Goal: Task Accomplishment & Management: Manage account settings

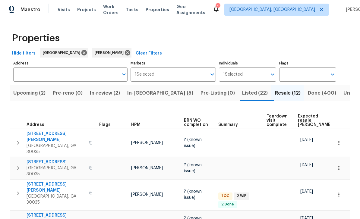
click at [120, 96] on span "In-review (2)" at bounding box center [105, 93] width 30 height 8
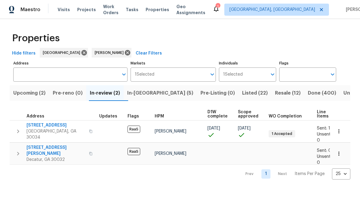
click at [150, 97] on span "In-reno (5)" at bounding box center [160, 93] width 66 height 8
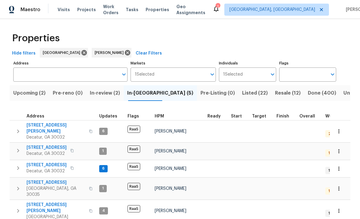
click at [105, 97] on span "In-review (2)" at bounding box center [105, 93] width 30 height 8
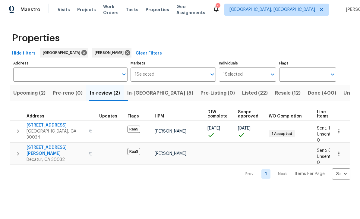
click at [40, 145] on span "3449 Hyland Dr" at bounding box center [56, 151] width 59 height 12
click at [25, 93] on span "Upcoming (2)" at bounding box center [29, 93] width 32 height 8
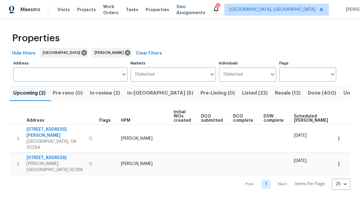
click at [275, 93] on span "Resale (12)" at bounding box center [288, 93] width 26 height 8
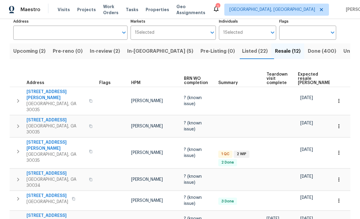
scroll to position [39, 0]
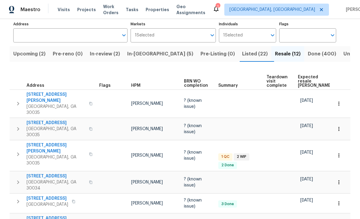
click at [242, 57] on span "Listed (22)" at bounding box center [255, 54] width 26 height 8
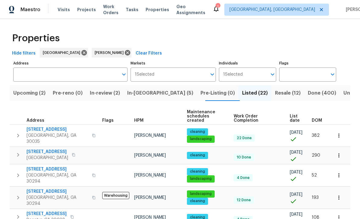
click at [275, 96] on span "Resale (12)" at bounding box center [288, 93] width 26 height 8
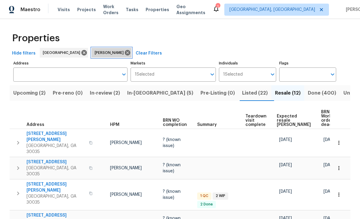
click at [125, 53] on icon at bounding box center [127, 52] width 5 height 5
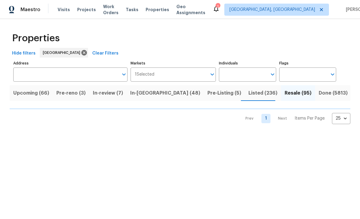
click at [92, 54] on span "Clear Filters" at bounding box center [105, 54] width 26 height 8
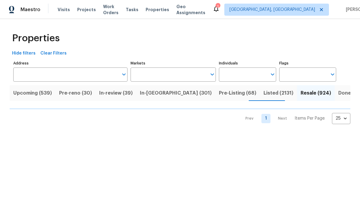
click at [46, 54] on span "Clear Filters" at bounding box center [53, 54] width 26 height 8
click at [21, 57] on span "Hide filters" at bounding box center [24, 54] width 24 height 8
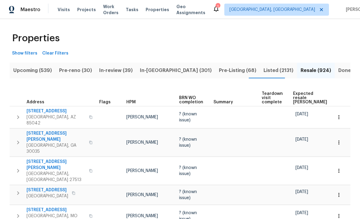
click at [28, 55] on span "Show filters" at bounding box center [24, 54] width 25 height 8
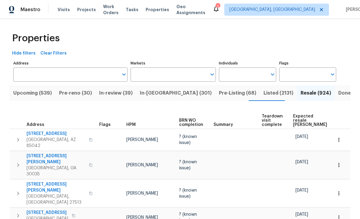
click at [206, 75] on input "Markets" at bounding box center [169, 75] width 77 height 14
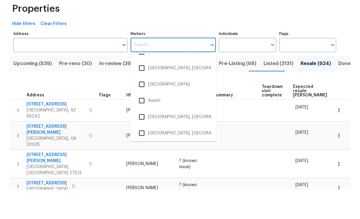
scroll to position [31, 0]
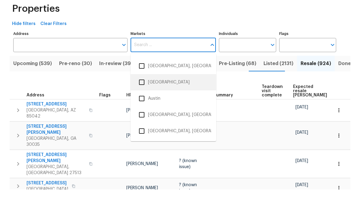
click at [170, 106] on li "Atlanta" at bounding box center [173, 112] width 76 height 13
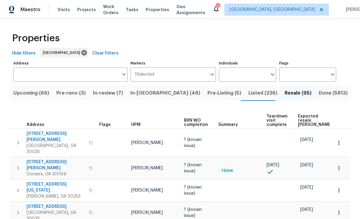
click at [246, 71] on input "Individuals" at bounding box center [243, 75] width 48 height 14
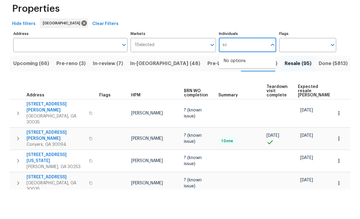
type input "s"
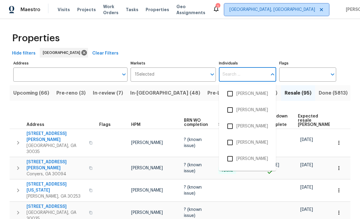
click at [283, 11] on span "[GEOGRAPHIC_DATA], [GEOGRAPHIC_DATA]" at bounding box center [272, 10] width 86 height 6
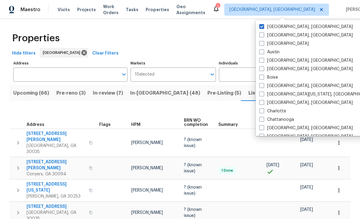
click at [263, 44] on span at bounding box center [261, 43] width 5 height 5
click at [263, 44] on input "Atlanta" at bounding box center [261, 43] width 4 height 4
checkbox input "true"
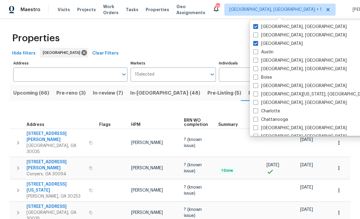
click at [261, 29] on label "[GEOGRAPHIC_DATA], [GEOGRAPHIC_DATA]" at bounding box center [299, 27] width 93 height 6
click at [257, 28] on input "[GEOGRAPHIC_DATA], [GEOGRAPHIC_DATA]" at bounding box center [255, 26] width 4 height 4
checkbox input "false"
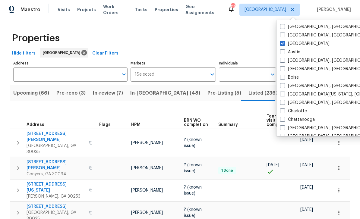
click at [238, 44] on div "Properties" at bounding box center [180, 38] width 341 height 19
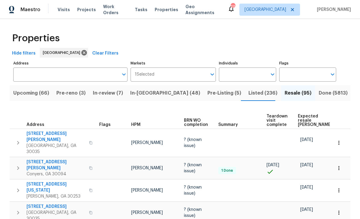
click at [259, 75] on input "Individuals" at bounding box center [243, 75] width 48 height 14
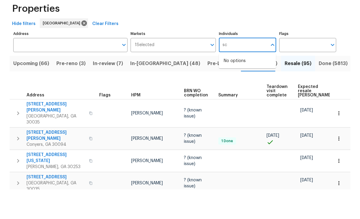
type input "s"
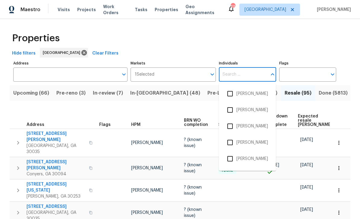
scroll to position [-7, 0]
click at [294, 29] on div "Properties" at bounding box center [180, 38] width 341 height 19
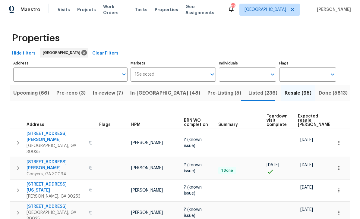
scroll to position [0, 0]
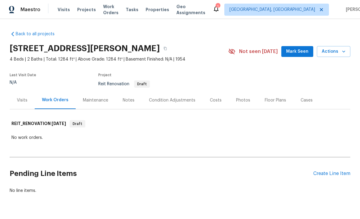
click at [336, 172] on div "Create Line Item" at bounding box center [331, 174] width 37 height 6
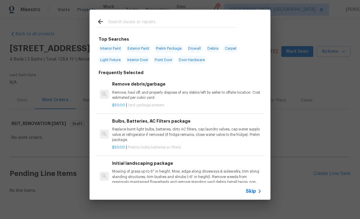
click at [203, 23] on input "text" at bounding box center [172, 22] width 128 height 9
type input "Interior"
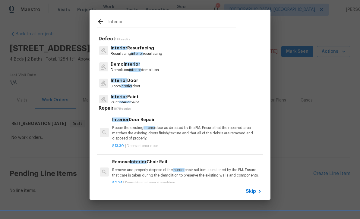
click at [258, 194] on icon at bounding box center [259, 191] width 7 height 7
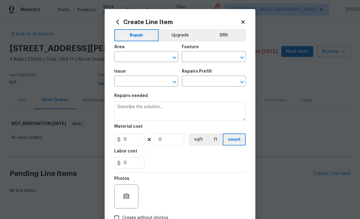
click at [156, 55] on input "text" at bounding box center [137, 57] width 47 height 9
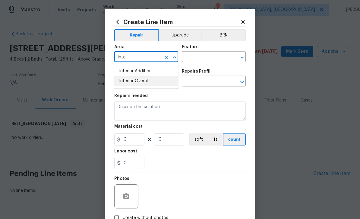
click at [156, 82] on li "Interior Overall" at bounding box center [146, 81] width 64 height 10
type input "Interior Overall"
click at [205, 59] on input "text" at bounding box center [205, 57] width 47 height 9
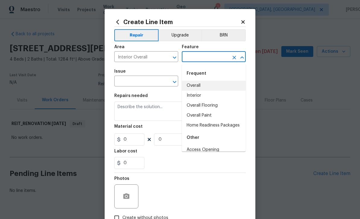
click at [205, 84] on li "Overall" at bounding box center [214, 86] width 64 height 10
type input "Overall"
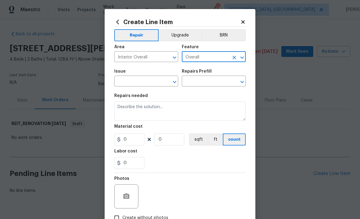
click at [141, 84] on input "text" at bounding box center [137, 81] width 47 height 9
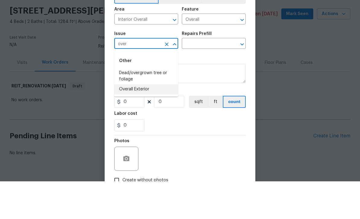
click at [155, 122] on li "Overall Exterior" at bounding box center [146, 127] width 64 height 10
type input "Overall Exterior"
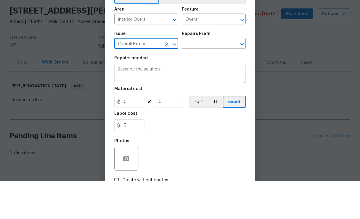
click at [212, 77] on input "text" at bounding box center [205, 81] width 47 height 9
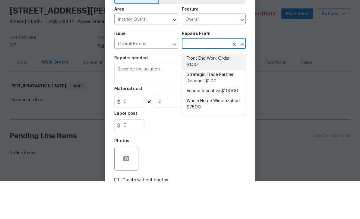
click at [223, 91] on li "Front End Work Order $1.00" at bounding box center [214, 99] width 64 height 16
type input "Front End Work Order $1.00"
type textarea "Placeholder line item for the creation of front end work orders."
type input "1"
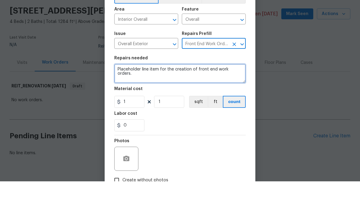
click at [239, 102] on textarea "Placeholder line item for the creation of front end work orders." at bounding box center [179, 111] width 131 height 19
click at [235, 102] on textarea "Placeholder line item for the creation of front end work orders." at bounding box center [179, 111] width 131 height 19
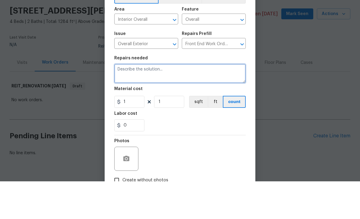
click at [140, 102] on textarea at bounding box center [179, 111] width 131 height 19
paste textarea "address:%0A3449%20Hyland%20Dr,%20Decatur,%20GA%2030032%0AType%20of%20Requests%3…"
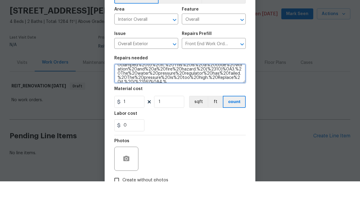
scroll to position [51, 0]
type textarea "address:%0A3449%20Hyland%20Dr,%20Decatur,%20GA%2030032%0AType%20of%20Requests%3…"
click at [213, 102] on textarea "address:%0A3449%20Hyland%20Dr,%20Decatur,%20GA%2030032%0AType%20of%20Requests%3…" at bounding box center [179, 111] width 131 height 19
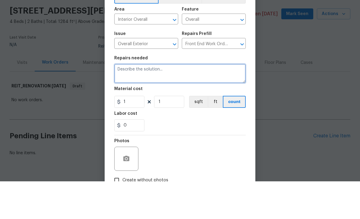
scroll to position [15, 0]
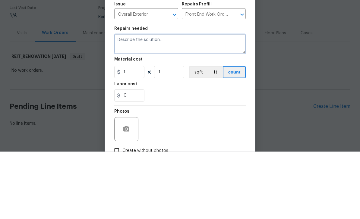
click at [132, 102] on textarea at bounding box center [179, 111] width 131 height 19
paste textarea "1. The Dryer vent needs to be attached and sealed to the outside wall. (#6) 2. …"
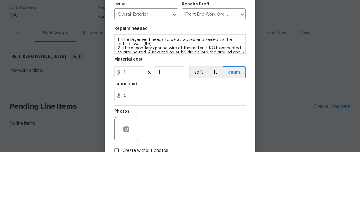
scroll to position [0, 0]
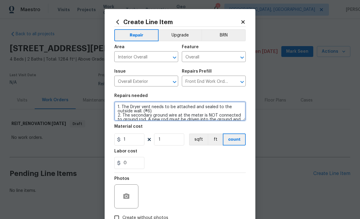
type textarea "1. The Dryer vent needs to be attached and sealed to the outside wall. (#6) 2. …"
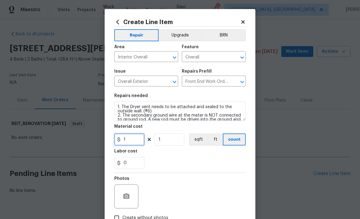
click at [139, 143] on input "1" at bounding box center [129, 140] width 30 height 12
type input "75"
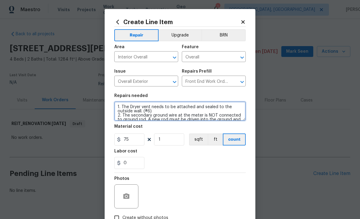
click at [117, 111] on textarea "1. The Dryer vent needs to be attached and sealed to the outside wall. (#6) 2. …" at bounding box center [179, 111] width 131 height 19
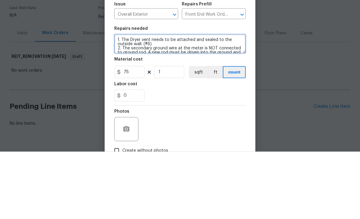
click at [118, 102] on textarea "1. The Dryer vent needs to be attached and sealed to the outside wall. (#6) 2. …" at bounding box center [179, 111] width 131 height 19
click at [221, 102] on textarea "1. The Dryer vent needs to be attached and sealed to the outside wall. (#6) 2. …" at bounding box center [179, 111] width 131 height 19
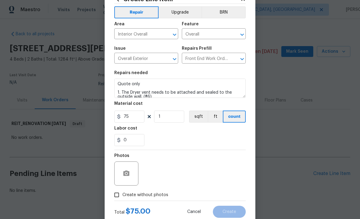
scroll to position [25, 0]
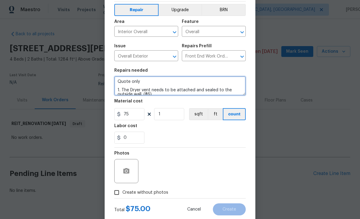
type textarea "Quote only 1. The Dryer vent needs to be attached and sealed to the outside wal…"
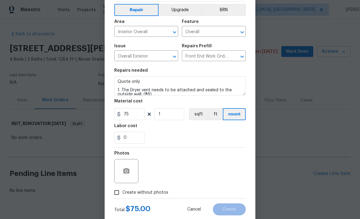
click at [117, 195] on input "Create without photos" at bounding box center [116, 192] width 11 height 11
checkbox input "true"
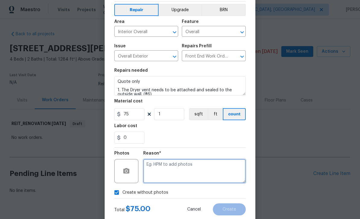
click at [169, 172] on textarea at bounding box center [194, 171] width 103 height 24
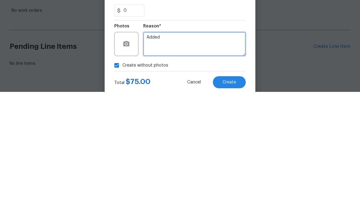
type textarea "Added"
click at [237, 204] on button "Create" at bounding box center [229, 210] width 33 height 12
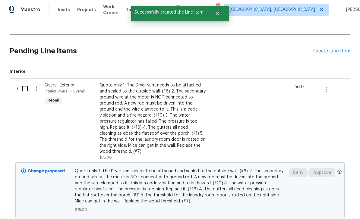
scroll to position [99, 0]
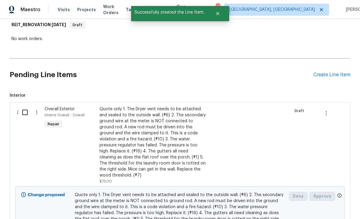
click at [22, 106] on input "checkbox" at bounding box center [27, 112] width 17 height 13
checkbox input "true"
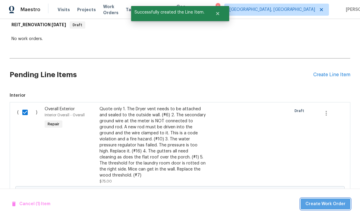
click at [335, 205] on span "Create Work Order" at bounding box center [325, 205] width 40 height 8
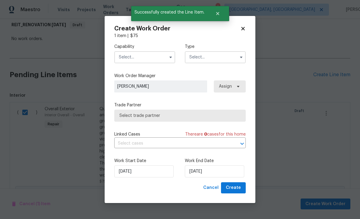
click at [147, 60] on input "text" at bounding box center [144, 57] width 61 height 12
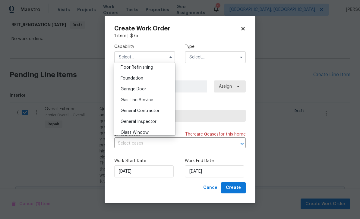
scroll to position [248, 0]
click at [164, 114] on div "General Contractor" at bounding box center [145, 110] width 58 height 11
type input "General Contractor"
click at [213, 57] on input "text" at bounding box center [215, 57] width 61 height 12
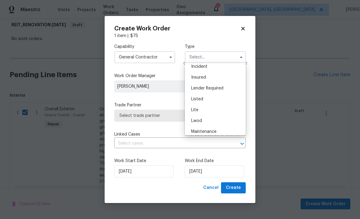
scroll to position [35, 0]
click at [215, 101] on div "Listed" at bounding box center [215, 99] width 58 height 11
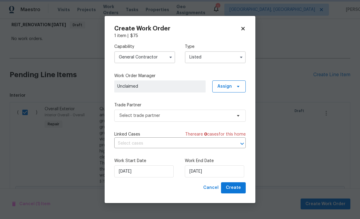
scroll to position [0, 0]
click at [226, 58] on input "Listed" at bounding box center [215, 57] width 61 height 12
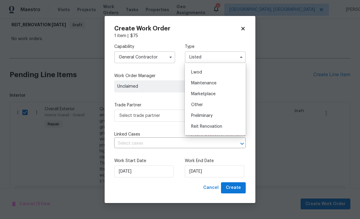
scroll to position [90, 0]
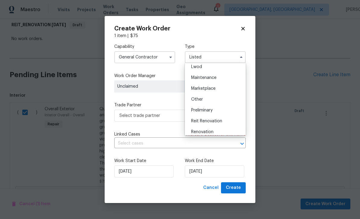
click at [228, 121] on div "Reit Renovation" at bounding box center [215, 121] width 58 height 11
type input "Reit Renovation"
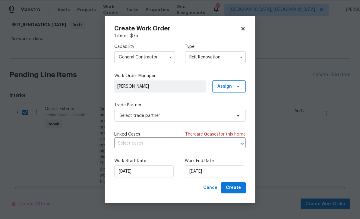
scroll to position [0, 0]
click at [210, 173] on input "9/7/2025" at bounding box center [214, 172] width 59 height 12
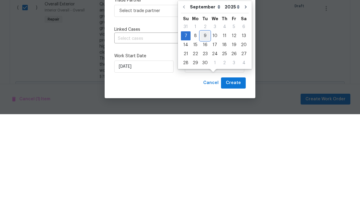
click at [204, 137] on div "9" at bounding box center [205, 141] width 10 height 8
type input "9/9/2025"
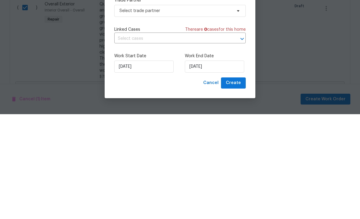
scroll to position [19, 0]
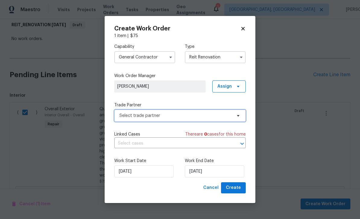
click at [225, 116] on span "Select trade partner" at bounding box center [175, 116] width 112 height 6
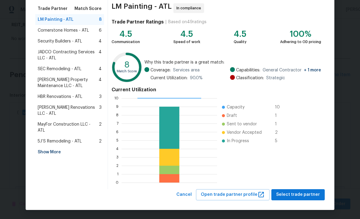
scroll to position [47, 0]
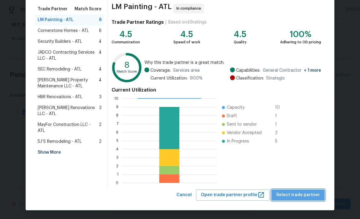
click at [315, 191] on button "Select trade partner" at bounding box center [297, 195] width 53 height 11
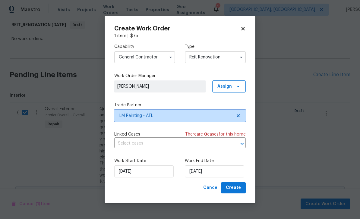
scroll to position [0, 0]
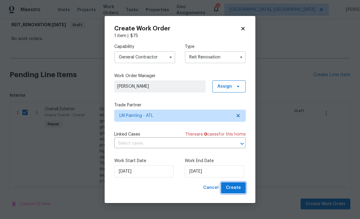
click at [239, 189] on span "Create" at bounding box center [233, 188] width 15 height 8
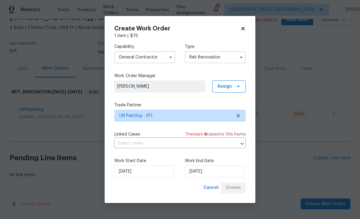
scroll to position [12, 0]
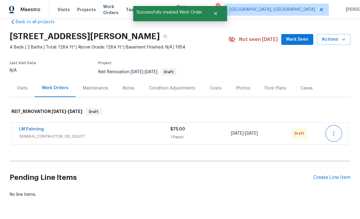
click at [339, 126] on button "button" at bounding box center [334, 133] width 14 height 14
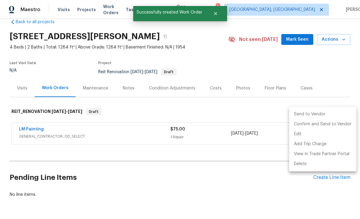
click at [327, 115] on li "Send to Vendor" at bounding box center [322, 114] width 67 height 10
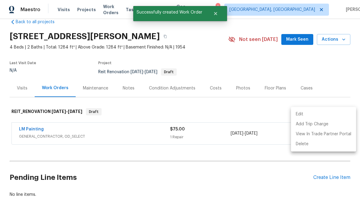
click at [277, 165] on div at bounding box center [180, 109] width 360 height 219
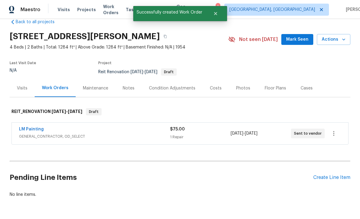
click at [290, 164] on h2 "Pending Line Items" at bounding box center [162, 178] width 304 height 28
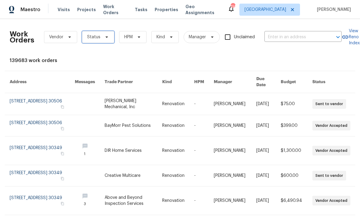
click at [108, 33] on span "Status" at bounding box center [98, 37] width 32 height 12
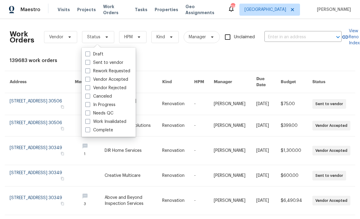
click at [114, 107] on label "In Progress" at bounding box center [100, 105] width 30 height 6
click at [89, 106] on input "In Progress" at bounding box center [87, 104] width 4 height 4
checkbox input "true"
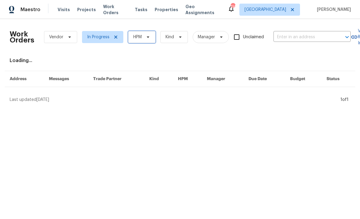
click at [147, 38] on icon at bounding box center [148, 37] width 5 height 5
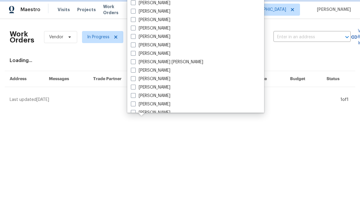
scroll to position [250, 0]
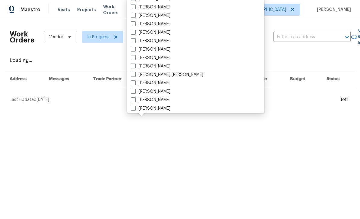
click at [159, 34] on label "[PERSON_NAME]" at bounding box center [151, 33] width 40 height 6
click at [135, 33] on input "[PERSON_NAME]" at bounding box center [133, 32] width 4 height 4
checkbox input "true"
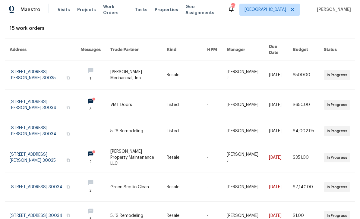
scroll to position [33, 0]
click at [97, 67] on link at bounding box center [96, 75] width 30 height 28
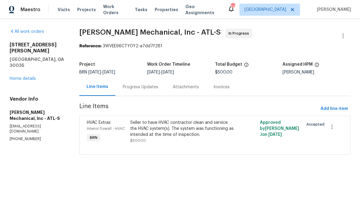
click at [153, 89] on div "Progress Updates" at bounding box center [141, 87] width 36 height 6
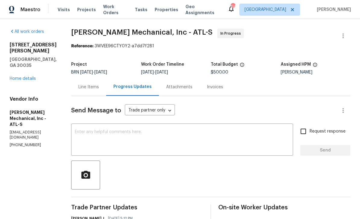
click at [22, 77] on link "Home details" at bounding box center [23, 79] width 26 height 4
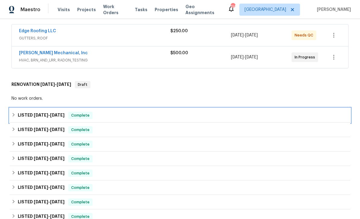
click at [25, 117] on h6 "LISTED 8/13/25 - 8/15/25" at bounding box center [41, 115] width 47 height 7
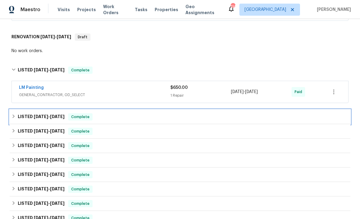
click at [24, 117] on h6 "LISTED 7/14/25 - 7/16/25" at bounding box center [41, 116] width 47 height 7
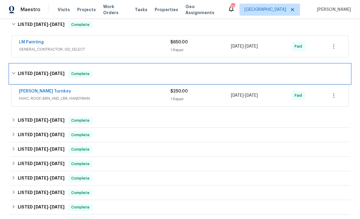
scroll to position [258, 0]
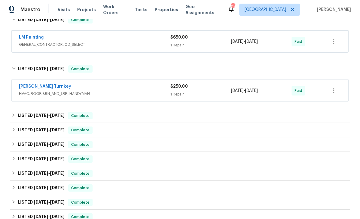
click at [33, 86] on link "[PERSON_NAME] Turnkey" at bounding box center [45, 86] width 52 height 4
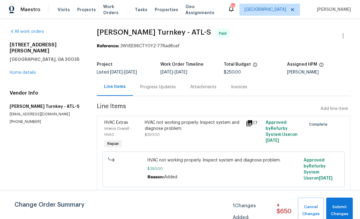
click at [251, 122] on icon at bounding box center [249, 123] width 6 height 6
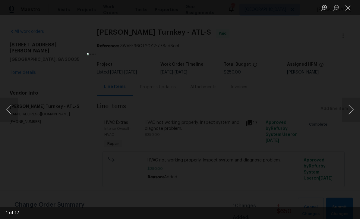
click at [351, 110] on button "Next image" at bounding box center [351, 110] width 18 height 24
click at [350, 112] on button "Next image" at bounding box center [351, 110] width 18 height 24
click at [348, 112] on button "Next image" at bounding box center [351, 110] width 18 height 24
click at [347, 112] on button "Next image" at bounding box center [351, 110] width 18 height 24
click at [347, 110] on button "Next image" at bounding box center [351, 110] width 18 height 24
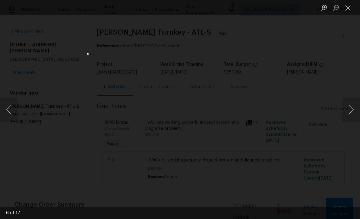
click at [348, 111] on button "Next image" at bounding box center [351, 110] width 18 height 24
click at [348, 112] on button "Next image" at bounding box center [351, 110] width 18 height 24
click at [347, 112] on button "Next image" at bounding box center [351, 110] width 18 height 24
click at [348, 112] on button "Next image" at bounding box center [351, 110] width 18 height 24
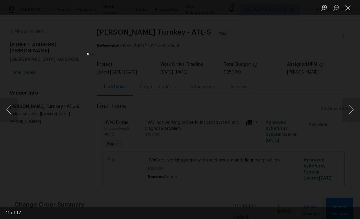
click at [347, 112] on button "Next image" at bounding box center [351, 110] width 18 height 24
click at [346, 112] on button "Next image" at bounding box center [351, 110] width 18 height 24
click at [346, 113] on button "Next image" at bounding box center [351, 110] width 18 height 24
click at [347, 112] on button "Next image" at bounding box center [351, 110] width 18 height 24
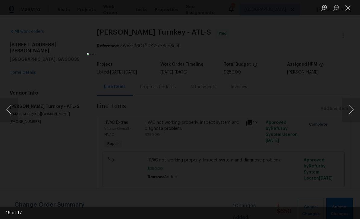
click at [347, 112] on button "Next image" at bounding box center [351, 110] width 18 height 24
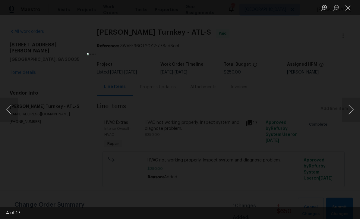
click at [347, 112] on button "Next image" at bounding box center [351, 110] width 18 height 24
click at [348, 8] on button "Close lightbox" at bounding box center [348, 7] width 12 height 11
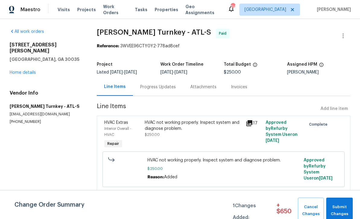
click at [22, 71] on link "Home details" at bounding box center [23, 73] width 26 height 4
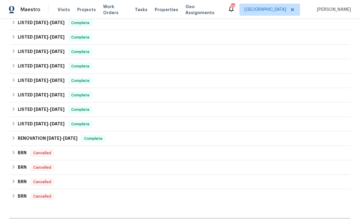
scroll to position [318, 0]
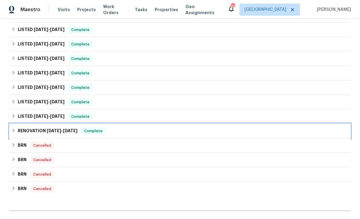
click at [24, 133] on h6 "RENOVATION 12/6/23 - 12/16/23" at bounding box center [48, 131] width 60 height 7
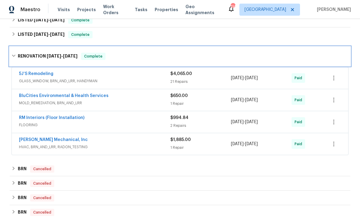
scroll to position [407, 0]
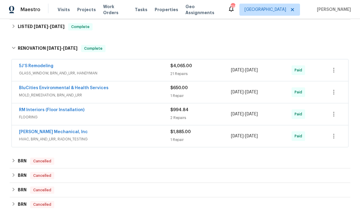
click at [32, 134] on link "JH Martin Mechanical, Inc" at bounding box center [53, 132] width 69 height 4
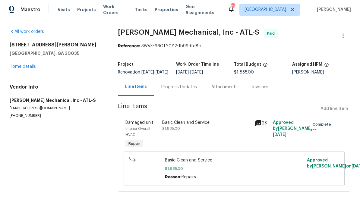
click at [182, 96] on div "Progress Updates" at bounding box center [179, 87] width 50 height 18
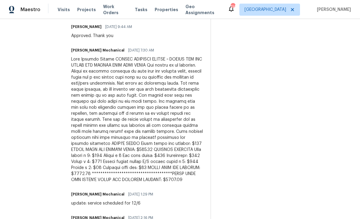
scroll to position [328, 0]
click at [349, 79] on div "On-site Worker Updates" at bounding box center [284, 57] width 132 height 360
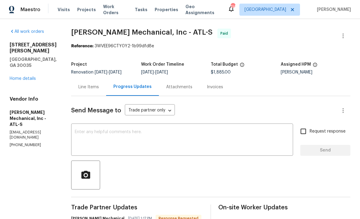
scroll to position [0, 0]
click at [114, 12] on span "Work Orders" at bounding box center [115, 10] width 24 height 12
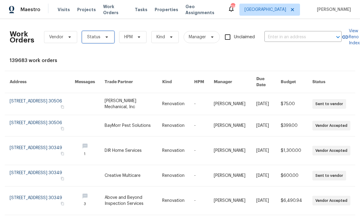
click at [106, 37] on icon at bounding box center [106, 37] width 5 height 5
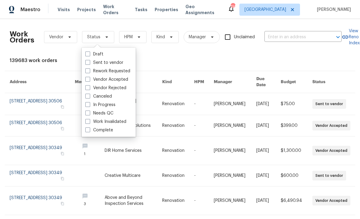
click at [115, 104] on label "In Progress" at bounding box center [100, 105] width 30 height 6
click at [89, 104] on input "In Progress" at bounding box center [87, 104] width 4 height 4
checkbox input "true"
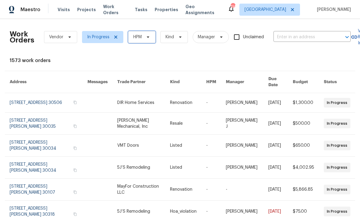
click at [149, 35] on icon at bounding box center [148, 37] width 5 height 5
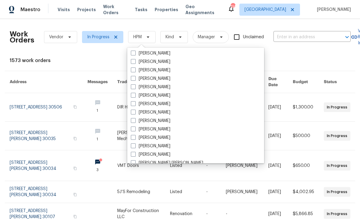
scroll to position [225, 0]
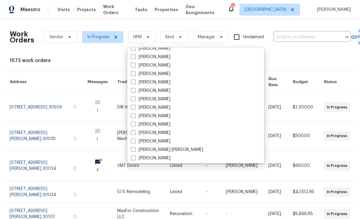
click at [163, 109] on label "[PERSON_NAME]" at bounding box center [151, 108] width 40 height 6
click at [135, 109] on input "[PERSON_NAME]" at bounding box center [133, 107] width 4 height 4
checkbox input "true"
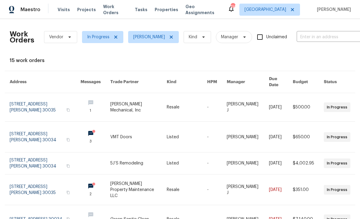
click at [30, 130] on link at bounding box center [45, 137] width 71 height 30
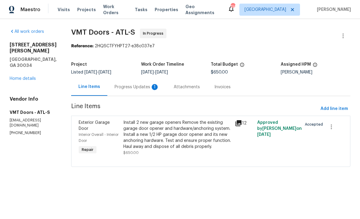
click at [135, 87] on div "Progress Updates 1" at bounding box center [137, 87] width 45 height 6
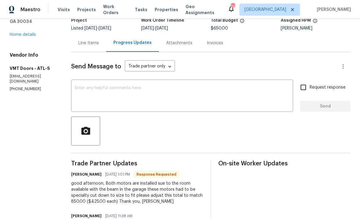
scroll to position [42, 0]
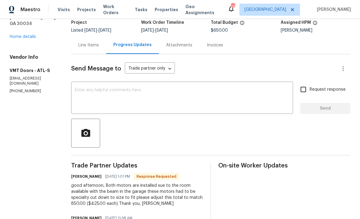
click at [92, 42] on div "Line Items" at bounding box center [88, 45] width 35 height 18
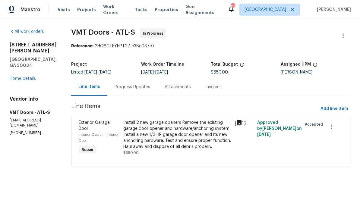
click at [162, 144] on div "Install 2 new garage openers Remove the existing garage door opener and hardwar…" at bounding box center [177, 135] width 108 height 30
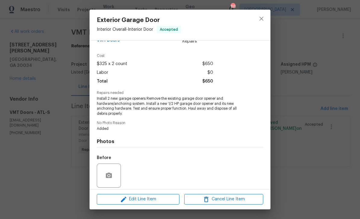
scroll to position [25, 0]
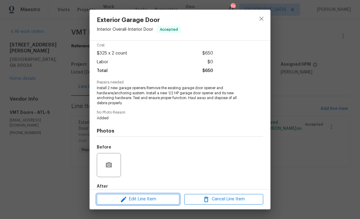
click at [150, 201] on span "Edit Line Item" at bounding box center [138, 200] width 79 height 8
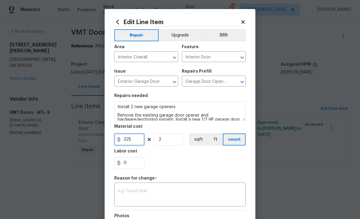
click at [137, 142] on input "325" at bounding box center [129, 140] width 30 height 12
type input "425"
click at [201, 196] on textarea at bounding box center [180, 195] width 124 height 13
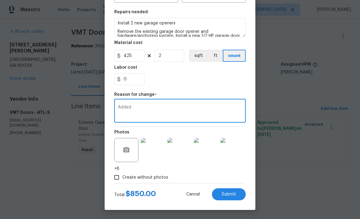
scroll to position [85, 0]
type textarea "Added"
click at [234, 197] on button "Submit" at bounding box center [229, 194] width 34 height 12
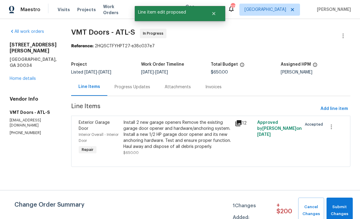
scroll to position [0, 0]
click at [344, 210] on span "Submit Changes" at bounding box center [340, 211] width 20 height 14
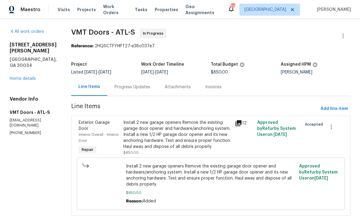
click at [235, 126] on icon at bounding box center [238, 123] width 6 height 6
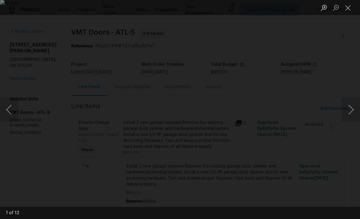
click at [350, 110] on button "Next image" at bounding box center [351, 110] width 18 height 24
click at [348, 112] on button "Next image" at bounding box center [351, 110] width 18 height 24
click at [346, 114] on button "Next image" at bounding box center [351, 110] width 18 height 24
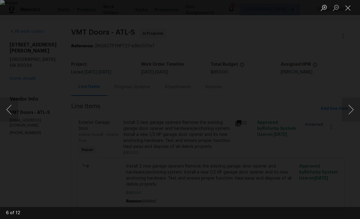
click at [347, 113] on button "Next image" at bounding box center [351, 110] width 18 height 24
click at [349, 112] on button "Next image" at bounding box center [351, 110] width 18 height 24
click at [347, 9] on button "Close lightbox" at bounding box center [348, 7] width 12 height 11
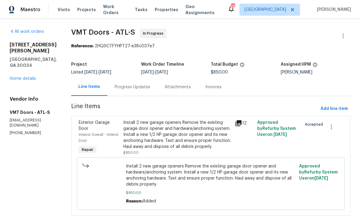
click at [22, 77] on link "Home details" at bounding box center [23, 79] width 26 height 4
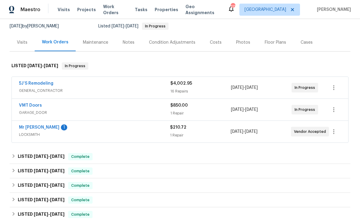
scroll to position [60, 0]
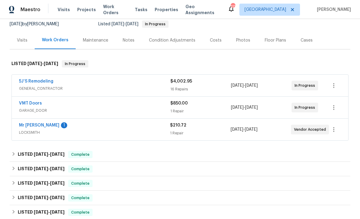
click at [33, 126] on link "Mr [PERSON_NAME]" at bounding box center [39, 125] width 40 height 4
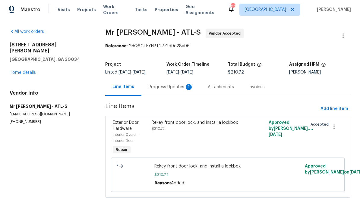
click at [180, 89] on div "Progress Updates 1" at bounding box center [171, 87] width 45 height 6
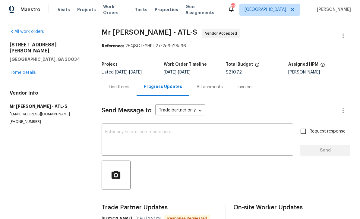
click at [117, 94] on div "Line Items" at bounding box center [119, 87] width 35 height 18
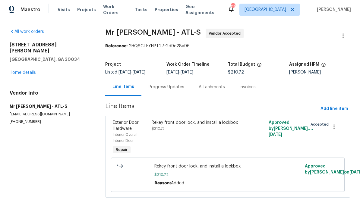
click at [176, 88] on div "Progress Updates" at bounding box center [167, 87] width 36 height 6
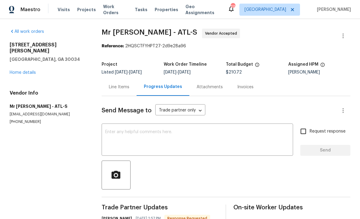
click at [118, 90] on div "Line Items" at bounding box center [119, 87] width 21 height 6
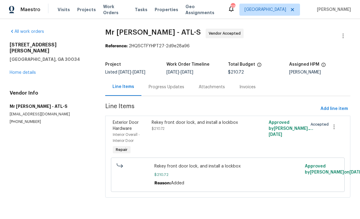
click at [167, 94] on div "Progress Updates" at bounding box center [166, 87] width 50 height 18
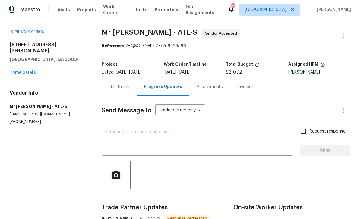
click at [256, 137] on textarea at bounding box center [197, 140] width 184 height 21
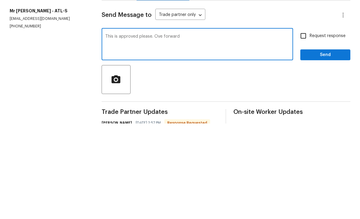
click at [155, 130] on textarea "This is approved please. Ove forward" at bounding box center [197, 140] width 184 height 21
type textarea "This is approved please. Move forward"
click at [305, 125] on input "Request response" at bounding box center [303, 131] width 13 height 13
checkbox input "true"
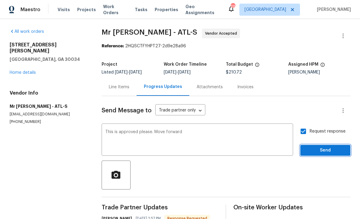
click at [329, 147] on span "Send" at bounding box center [325, 151] width 40 height 8
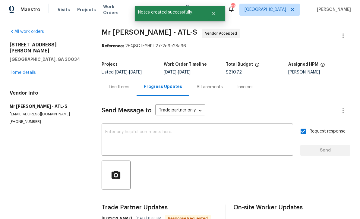
click at [20, 71] on link "Home details" at bounding box center [23, 73] width 26 height 4
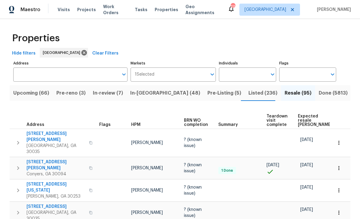
click at [252, 77] on input "Individuals" at bounding box center [243, 75] width 48 height 14
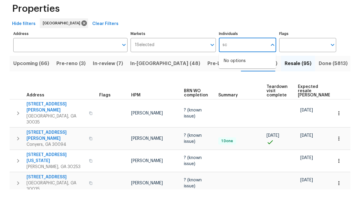
type input "s"
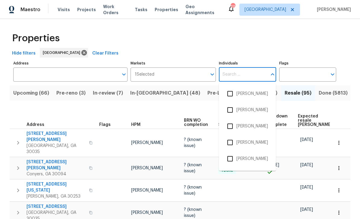
click at [185, 78] on input "Markets" at bounding box center [180, 75] width 53 height 14
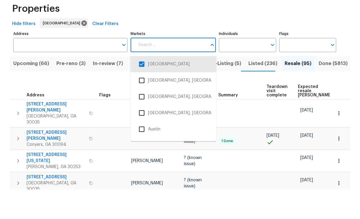
scroll to position [19, 0]
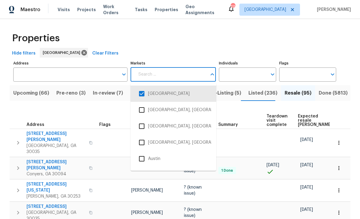
click at [279, 29] on div "Properties" at bounding box center [180, 38] width 341 height 19
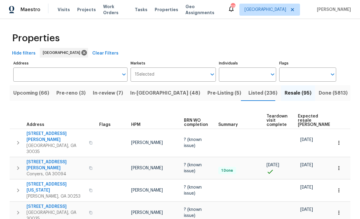
scroll to position [0, 0]
click at [147, 97] on span "In-reno (48)" at bounding box center [165, 93] width 70 height 8
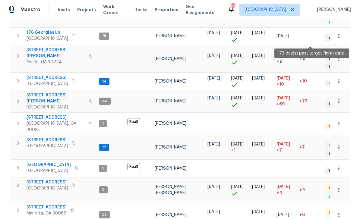
scroll to position [384, 0]
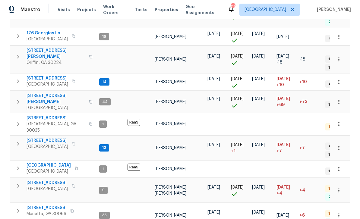
click at [342, 203] on body "Maestro Visits Projects Work Orders Tasks Properties Geo Assignments 111 Atlant…" at bounding box center [180, 109] width 360 height 219
click at [266, 203] on div at bounding box center [180, 109] width 360 height 219
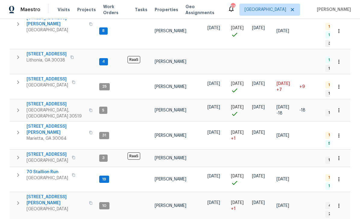
scroll to position [104, 0]
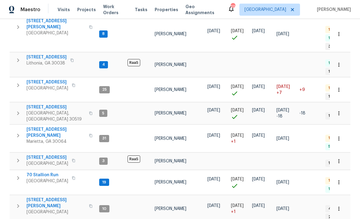
click at [42, 104] on span "3308 Hinsdale Ln" at bounding box center [56, 107] width 59 height 6
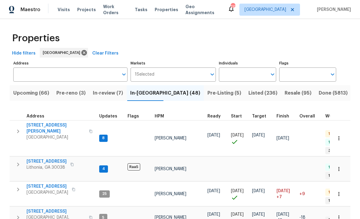
scroll to position [0, 0]
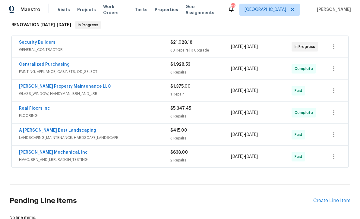
scroll to position [98, 0]
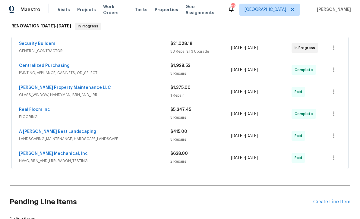
click at [25, 108] on link "Real Floors Inc" at bounding box center [34, 110] width 31 height 4
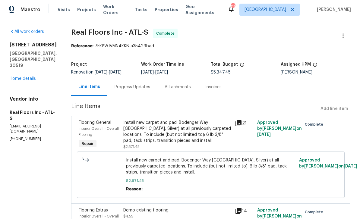
click at [240, 122] on icon at bounding box center [238, 123] width 6 height 6
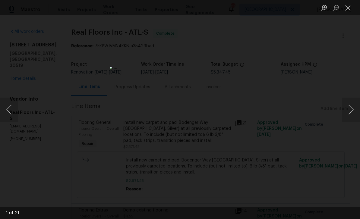
click at [350, 109] on button "Next image" at bounding box center [351, 110] width 18 height 24
click at [349, 111] on button "Next image" at bounding box center [351, 110] width 18 height 24
click at [350, 112] on button "Next image" at bounding box center [351, 110] width 18 height 24
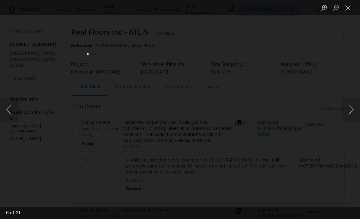
click at [350, 112] on button "Next image" at bounding box center [351, 110] width 18 height 24
click at [349, 112] on button "Next image" at bounding box center [351, 110] width 18 height 24
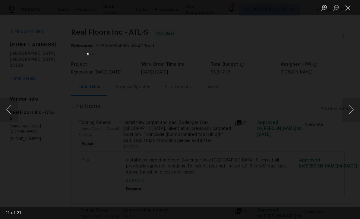
click at [349, 112] on button "Next image" at bounding box center [351, 110] width 18 height 24
click at [349, 111] on button "Next image" at bounding box center [351, 110] width 18 height 24
click at [348, 10] on button "Close lightbox" at bounding box center [348, 7] width 12 height 11
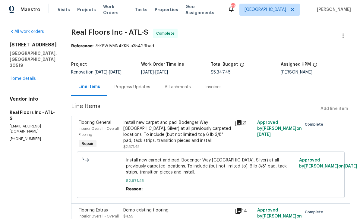
click at [24, 77] on link "Home details" at bounding box center [23, 79] width 26 height 4
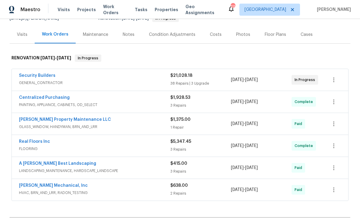
scroll to position [66, 0]
click at [32, 119] on link "[PERSON_NAME] Property Maintenance LLC" at bounding box center [65, 119] width 92 height 4
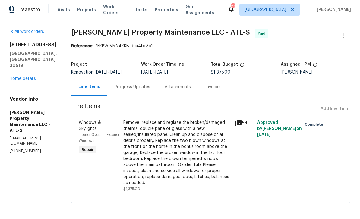
click at [242, 122] on icon at bounding box center [238, 123] width 6 height 6
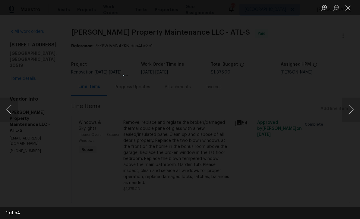
click at [351, 109] on button "Next image" at bounding box center [351, 110] width 18 height 24
click at [349, 112] on button "Next image" at bounding box center [351, 110] width 18 height 24
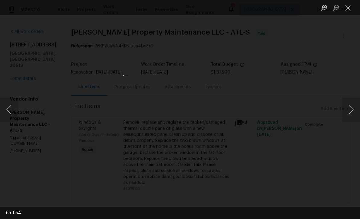
click at [347, 112] on button "Next image" at bounding box center [351, 110] width 18 height 24
click at [344, 8] on button "Close lightbox" at bounding box center [348, 7] width 12 height 11
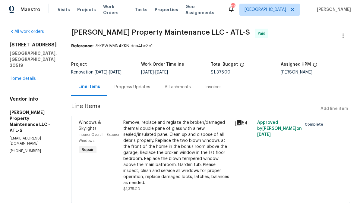
click at [20, 77] on link "Home details" at bounding box center [23, 79] width 26 height 4
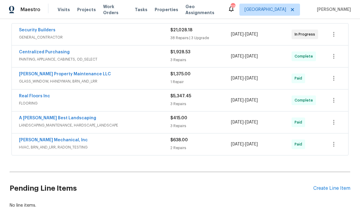
scroll to position [115, 0]
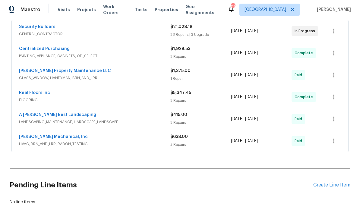
click at [27, 114] on link "A [PERSON_NAME] Best Landscaping" at bounding box center [57, 115] width 77 height 4
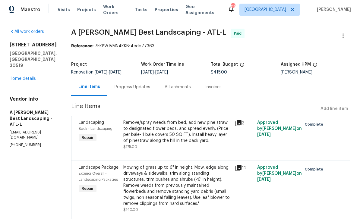
click at [242, 126] on icon at bounding box center [238, 123] width 6 height 6
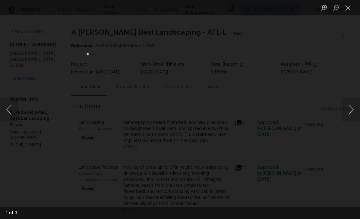
click at [352, 111] on button "Next image" at bounding box center [351, 110] width 18 height 24
click at [351, 111] on button "Next image" at bounding box center [351, 110] width 18 height 24
click at [352, 112] on button "Next image" at bounding box center [351, 110] width 18 height 24
click at [349, 113] on button "Next image" at bounding box center [351, 110] width 18 height 24
click at [350, 112] on button "Next image" at bounding box center [351, 110] width 18 height 24
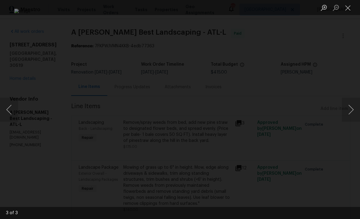
click at [350, 112] on button "Next image" at bounding box center [351, 110] width 18 height 24
click at [348, 10] on button "Close lightbox" at bounding box center [348, 7] width 12 height 11
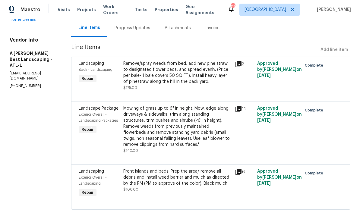
scroll to position [59, 0]
click at [242, 175] on icon at bounding box center [238, 172] width 6 height 6
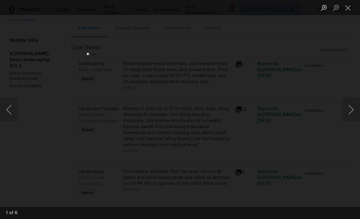
click at [349, 111] on button "Next image" at bounding box center [351, 110] width 18 height 24
click at [14, 116] on button "Previous image" at bounding box center [9, 110] width 18 height 24
click at [352, 110] on button "Next image" at bounding box center [351, 110] width 18 height 24
click at [351, 111] on button "Next image" at bounding box center [351, 110] width 18 height 24
click at [352, 112] on button "Next image" at bounding box center [351, 110] width 18 height 24
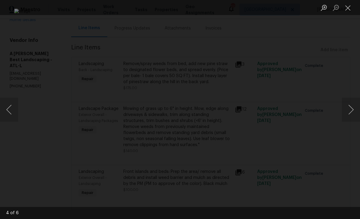
click at [352, 112] on button "Next image" at bounding box center [351, 110] width 18 height 24
click at [351, 112] on button "Next image" at bounding box center [351, 110] width 18 height 24
click at [347, 10] on button "Close lightbox" at bounding box center [348, 7] width 12 height 11
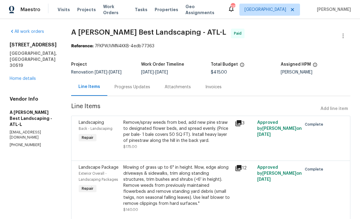
scroll to position [0, 0]
click at [23, 77] on link "Home details" at bounding box center [23, 79] width 26 height 4
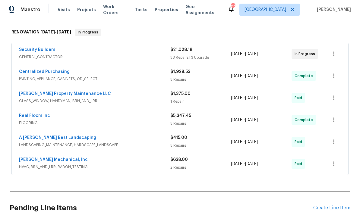
scroll to position [95, 0]
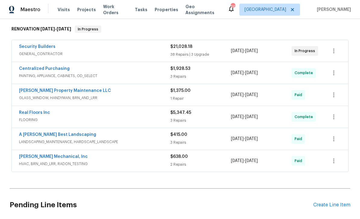
click at [34, 157] on link "[PERSON_NAME] Mechanical, Inc" at bounding box center [53, 157] width 69 height 4
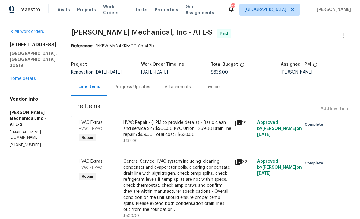
click at [242, 122] on icon at bounding box center [238, 123] width 6 height 6
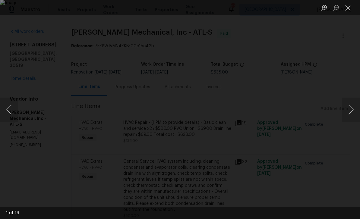
click at [350, 112] on button "Next image" at bounding box center [351, 110] width 18 height 24
click at [348, 111] on button "Next image" at bounding box center [351, 110] width 18 height 24
click at [14, 119] on button "Previous image" at bounding box center [9, 110] width 18 height 24
click at [350, 107] on button "Next image" at bounding box center [351, 110] width 18 height 24
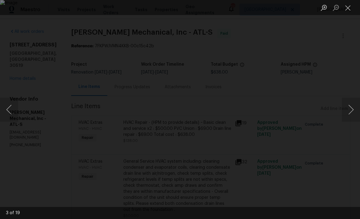
click at [348, 110] on button "Next image" at bounding box center [351, 110] width 18 height 24
click at [349, 109] on button "Next image" at bounding box center [351, 110] width 18 height 24
click at [350, 109] on button "Next image" at bounding box center [351, 110] width 18 height 24
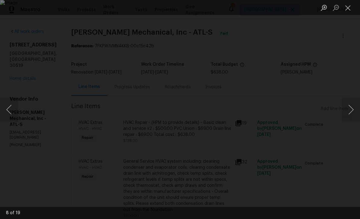
click at [349, 109] on button "Next image" at bounding box center [351, 110] width 18 height 24
click at [350, 109] on button "Next image" at bounding box center [351, 110] width 18 height 24
click at [349, 109] on button "Next image" at bounding box center [351, 110] width 18 height 24
click at [350, 109] on button "Next image" at bounding box center [351, 110] width 18 height 24
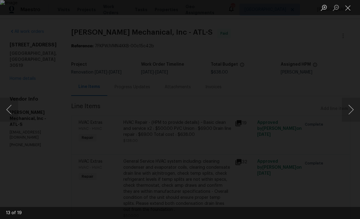
click at [350, 109] on button "Next image" at bounding box center [351, 110] width 18 height 24
click at [8, 117] on button "Previous image" at bounding box center [9, 110] width 18 height 24
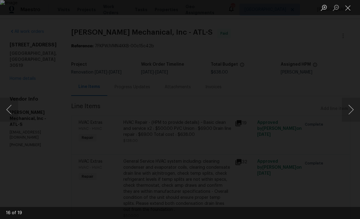
click at [352, 108] on button "Next image" at bounding box center [351, 110] width 18 height 24
click at [351, 111] on button "Next image" at bounding box center [351, 110] width 18 height 24
click at [351, 110] on button "Next image" at bounding box center [351, 110] width 18 height 24
click at [352, 110] on button "Next image" at bounding box center [351, 110] width 18 height 24
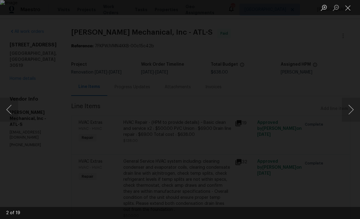
click at [352, 110] on button "Next image" at bounding box center [351, 110] width 18 height 24
click at [347, 10] on button "Close lightbox" at bounding box center [348, 7] width 12 height 11
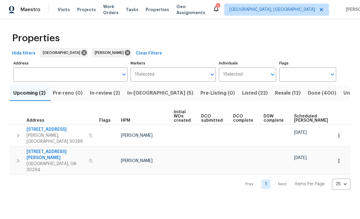
click at [108, 98] on button "In-review (2)" at bounding box center [104, 93] width 37 height 16
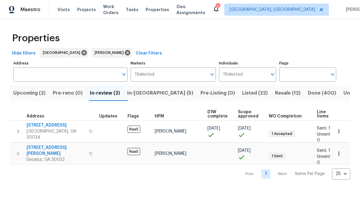
click at [30, 128] on span "[STREET_ADDRESS]" at bounding box center [56, 125] width 59 height 6
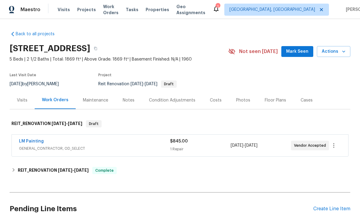
click at [30, 143] on link "LM Painting" at bounding box center [31, 141] width 25 height 4
